Goal: Check status

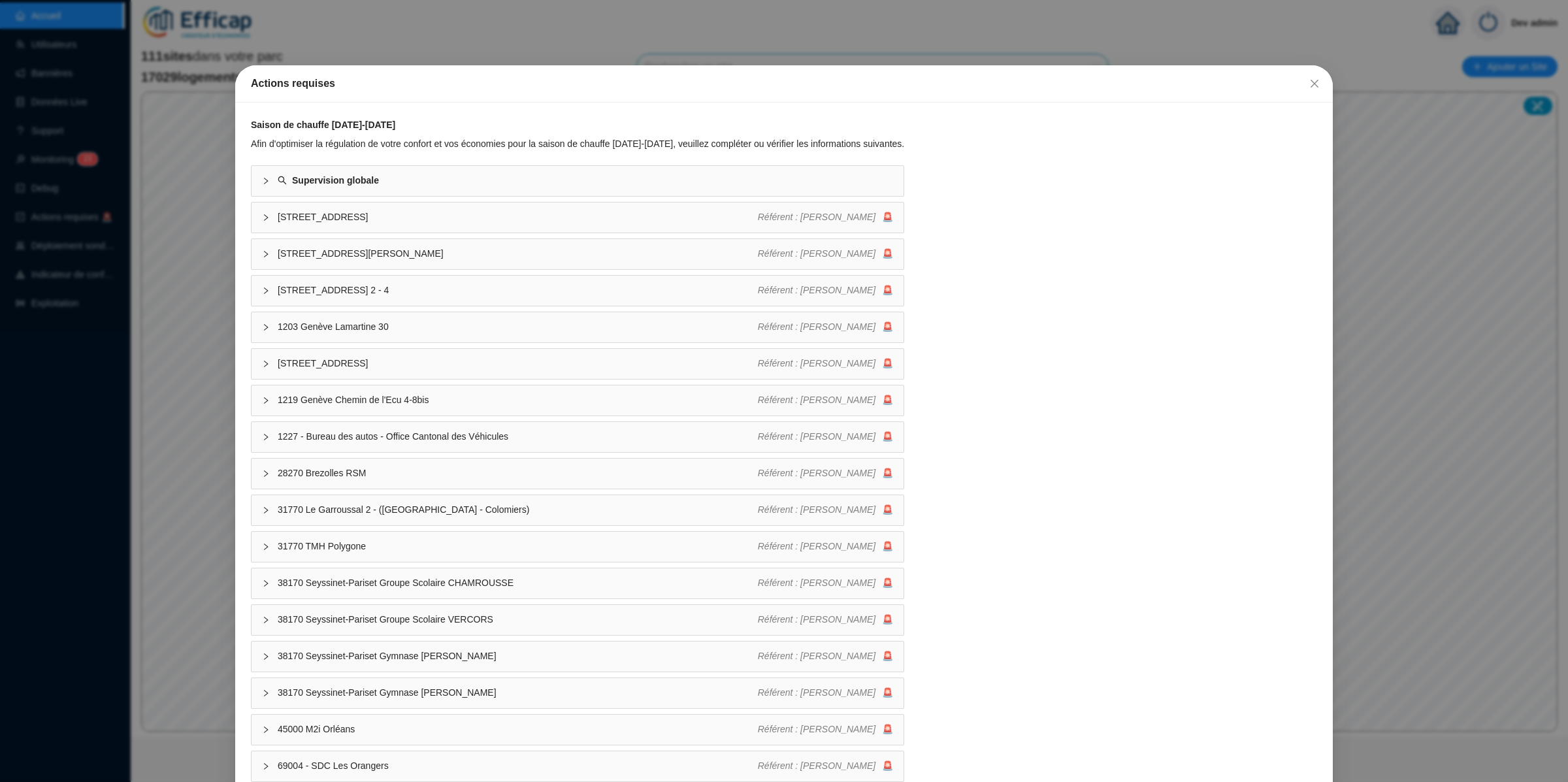
click at [147, 257] on div "Actions requises Saison de chauffe [DATE]-[DATE] Afin d'optimiser la régulation…" at bounding box center [784, 391] width 1568 height 782
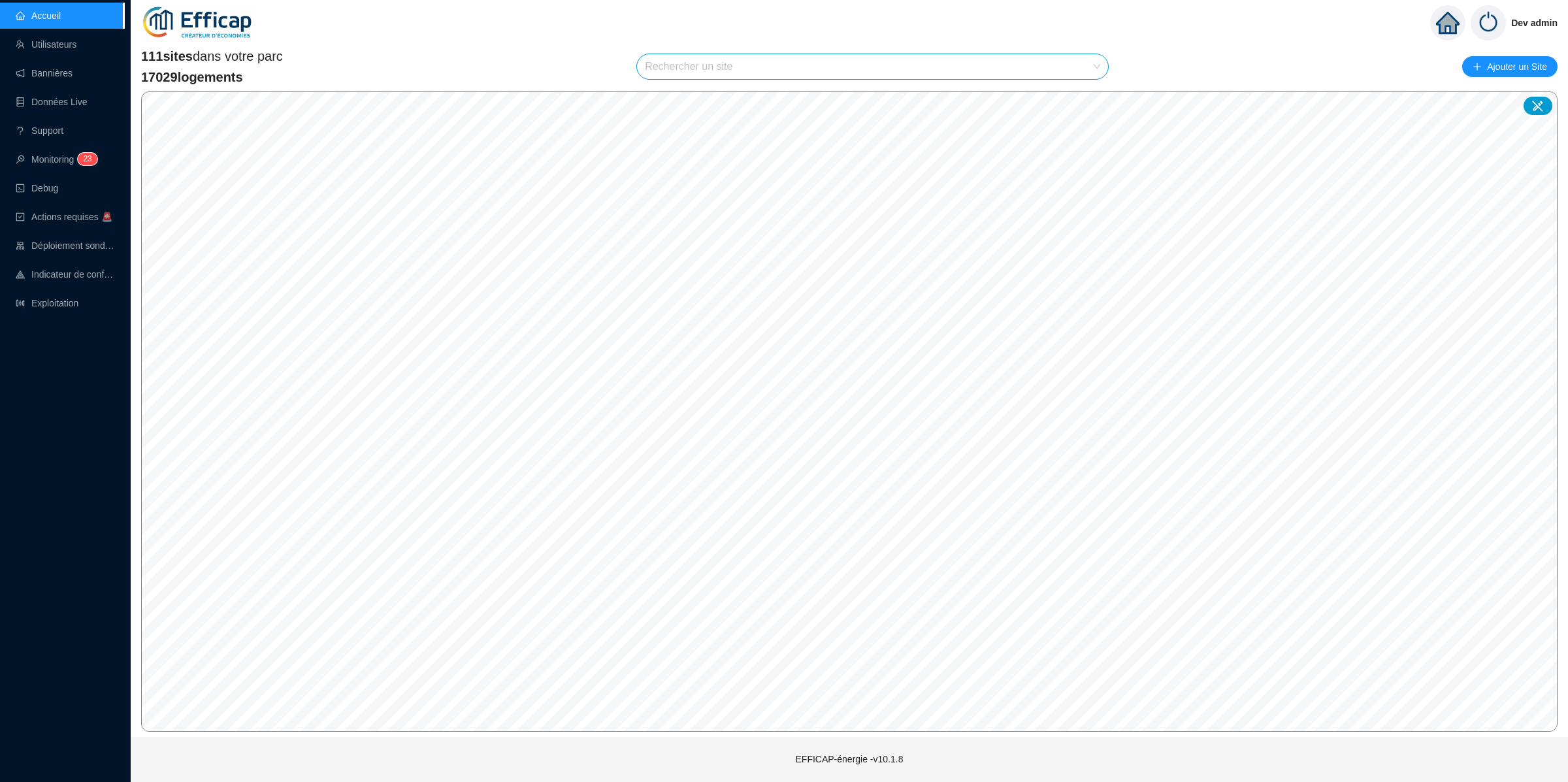
click at [772, 64] on input "search" at bounding box center [867, 67] width 444 height 25
type input "balmont"
click at [1075, 94] on div at bounding box center [1082, 98] width 30 height 20
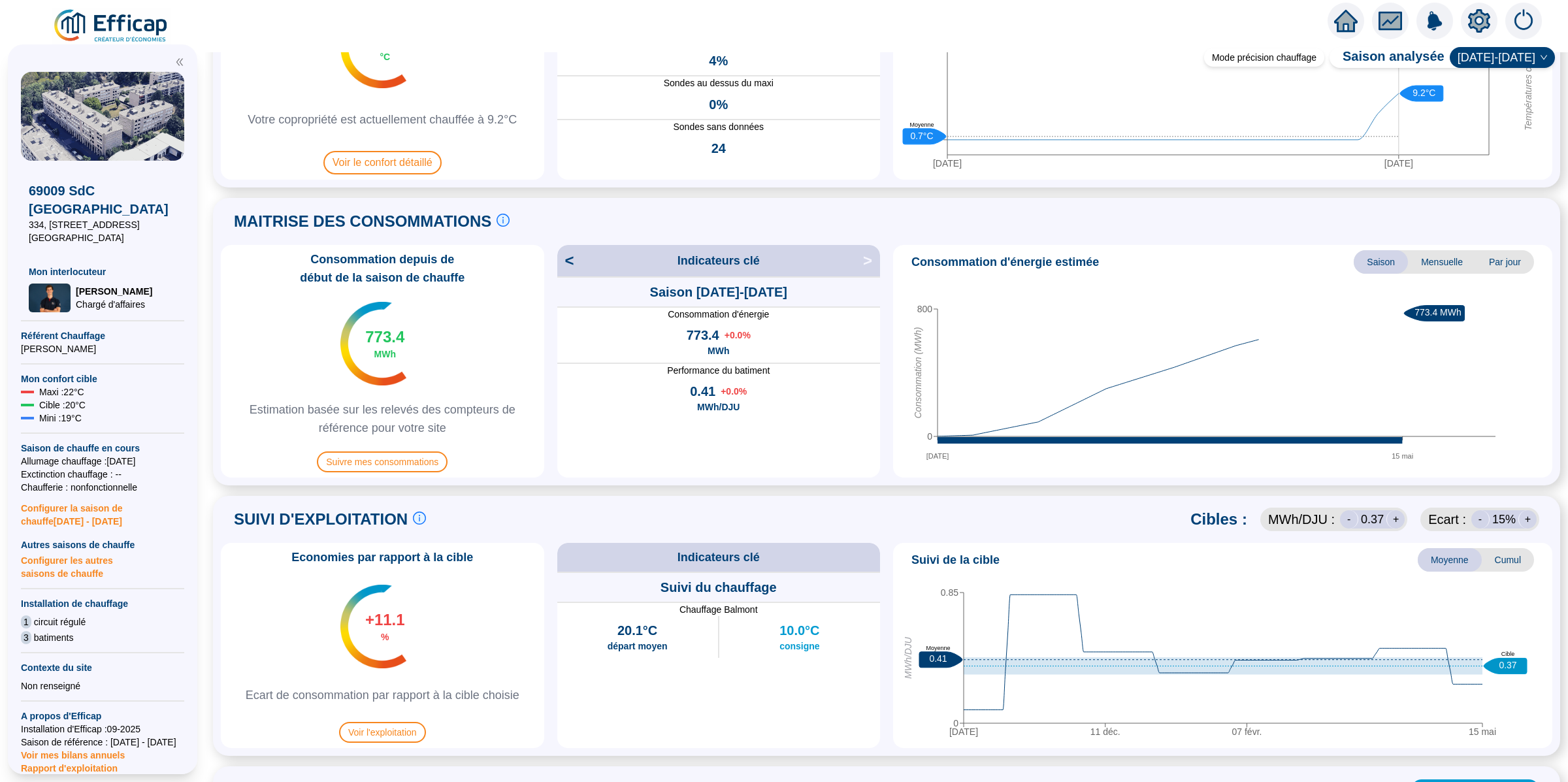
scroll to position [529, 0]
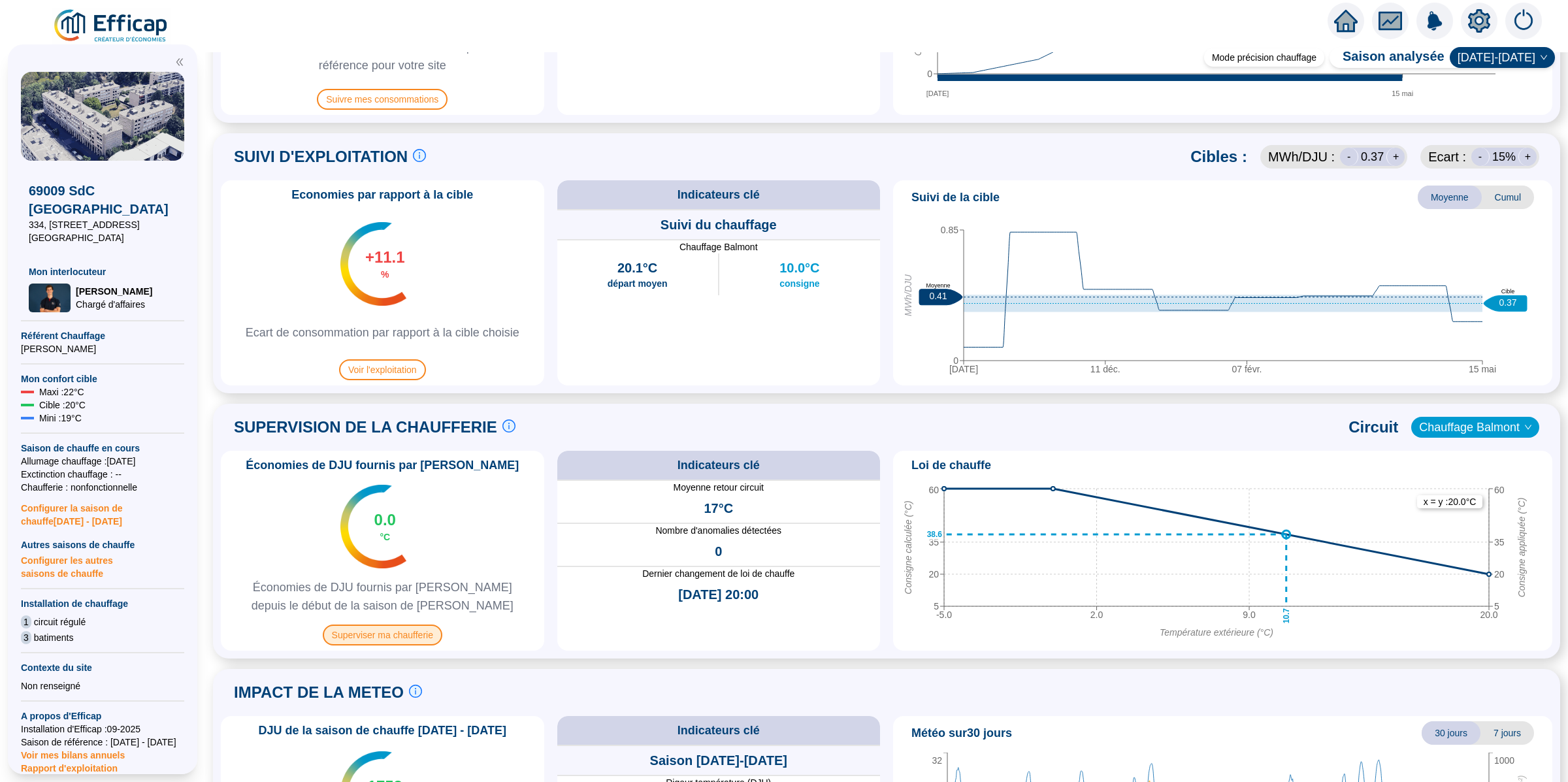
click at [423, 637] on span "Superviser ma chaufferie" at bounding box center [382, 634] width 120 height 21
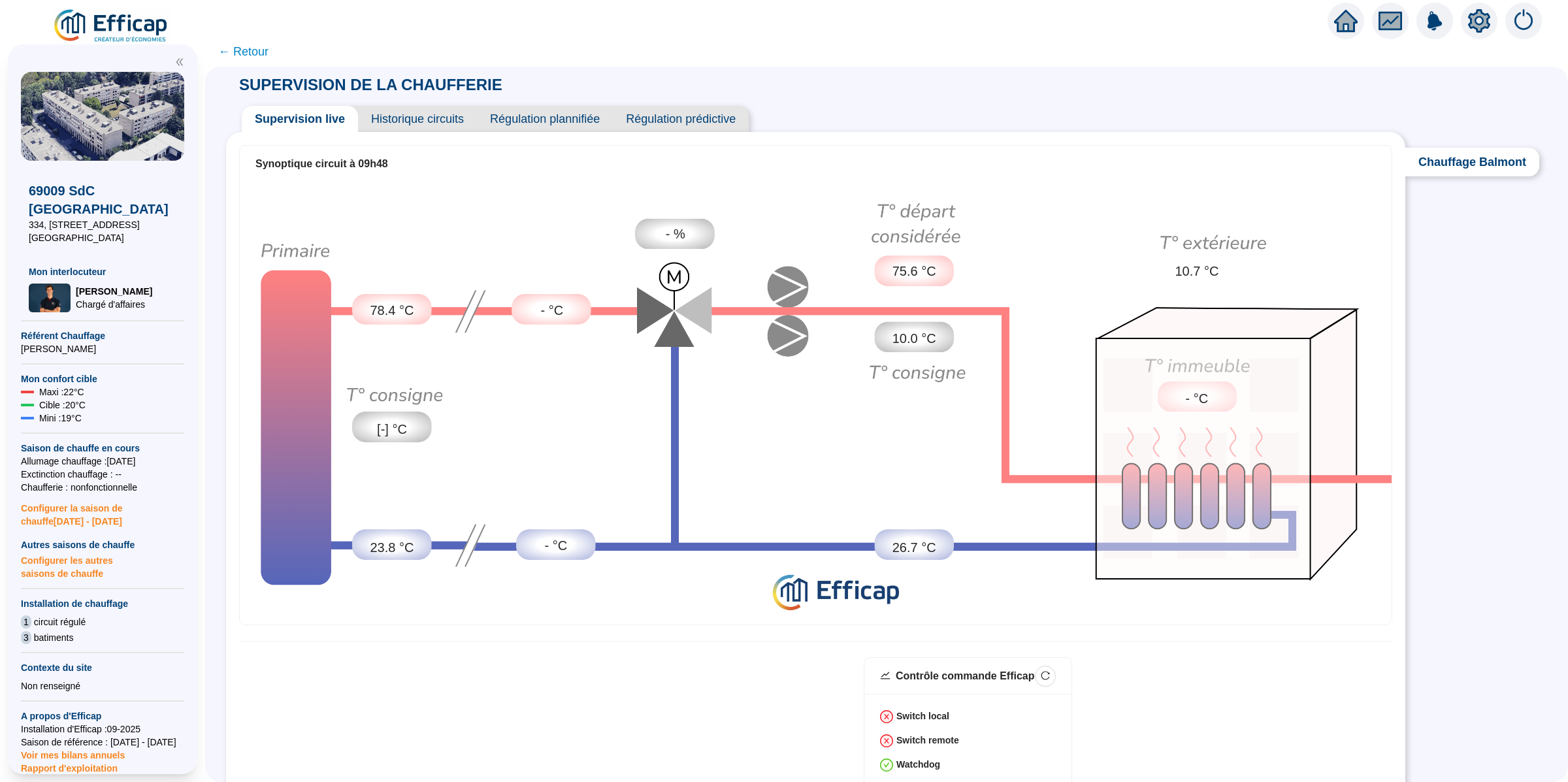
click at [428, 119] on span "Historique circuits" at bounding box center [417, 119] width 119 height 26
